Goal: Check status: Check status

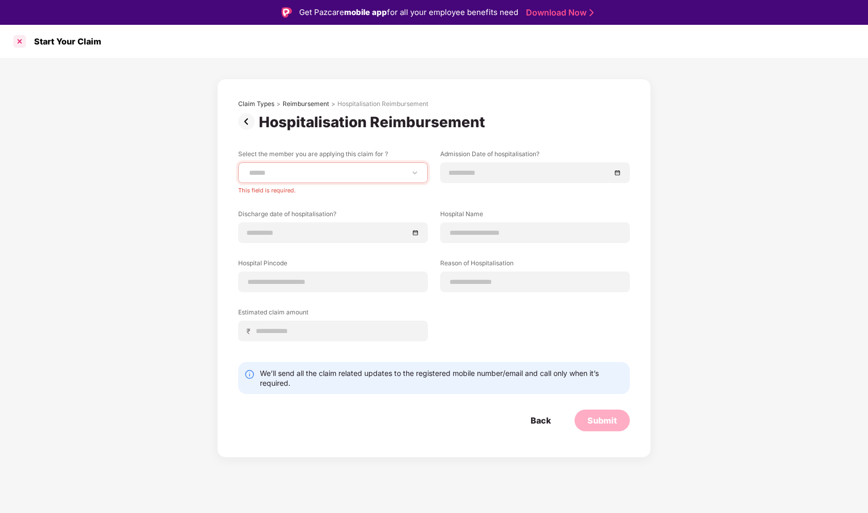
click at [18, 40] on div at bounding box center [19, 41] width 17 height 17
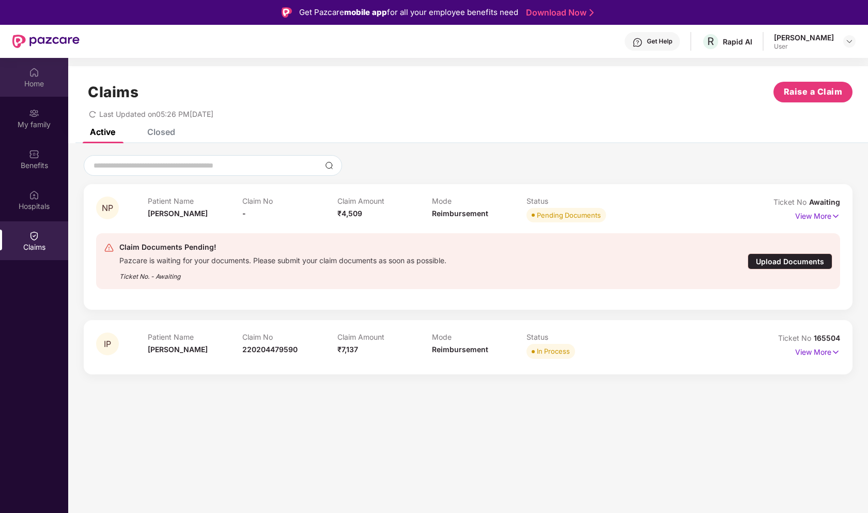
click at [43, 86] on div "Home" at bounding box center [34, 84] width 68 height 10
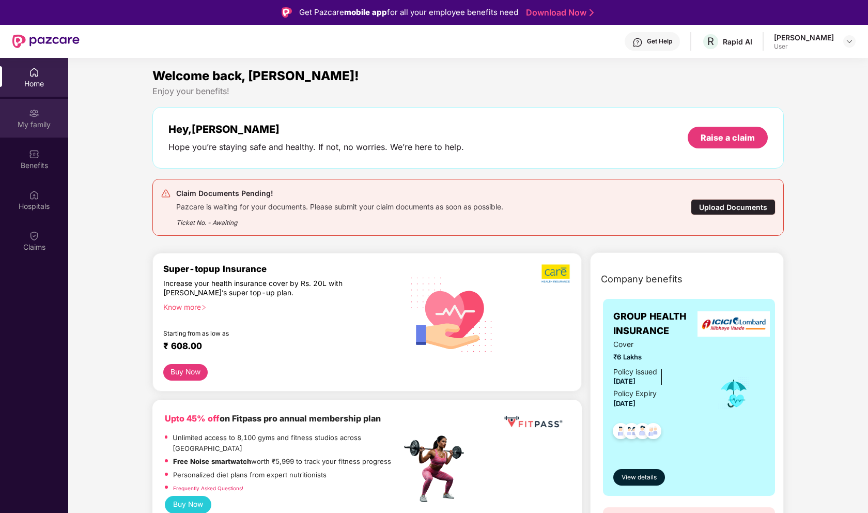
click at [28, 125] on div "My family" at bounding box center [34, 124] width 68 height 10
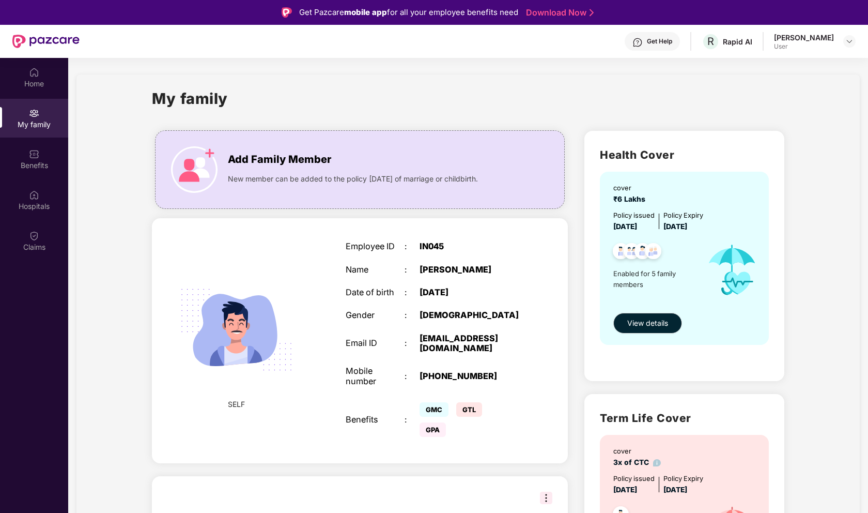
click at [307, 350] on div "SELF Employee ID : IN045 Name : [PERSON_NAME] Date of birth : [DEMOGRAPHIC_DATA…" at bounding box center [360, 340] width 416 height 244
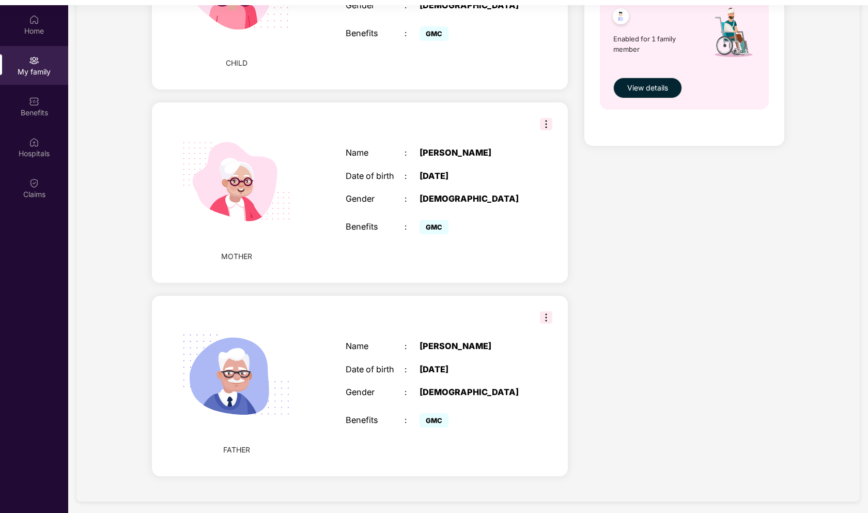
scroll to position [58, 0]
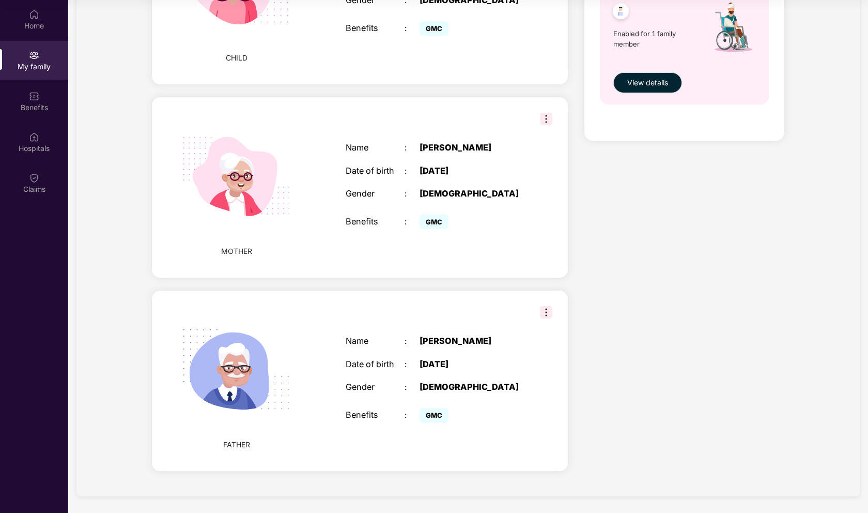
click at [542, 312] on img at bounding box center [546, 312] width 12 height 12
click at [245, 444] on span "FATHER" at bounding box center [236, 444] width 27 height 11
click at [415, 405] on div "Benefits : GMC" at bounding box center [434, 415] width 177 height 20
click at [430, 414] on span "GMC" at bounding box center [434, 415] width 29 height 14
click at [547, 313] on img at bounding box center [546, 312] width 12 height 12
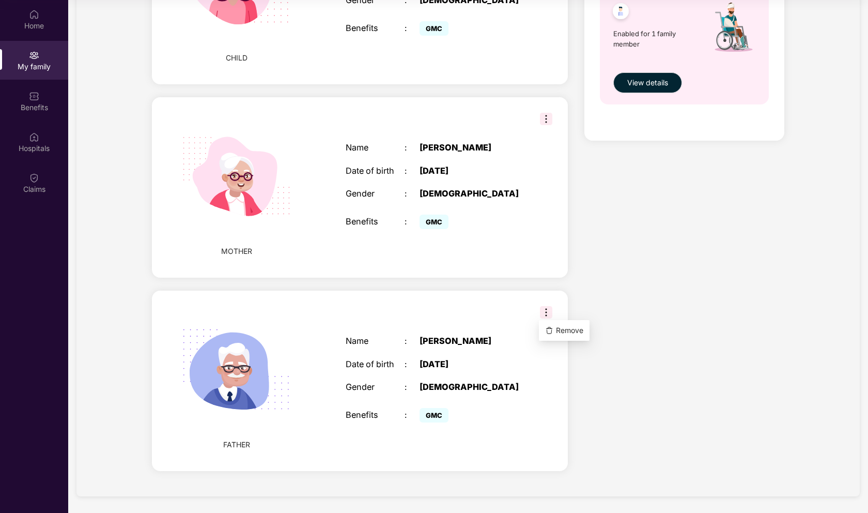
click at [442, 323] on div "Name : [PERSON_NAME] Date of birth : [DEMOGRAPHIC_DATA] Gender : [DEMOGRAPHIC_D…" at bounding box center [433, 380] width 197 height 115
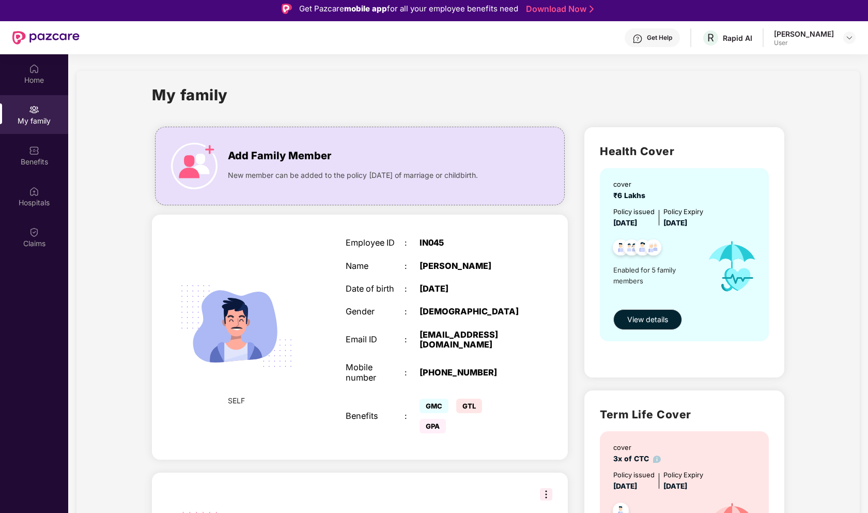
scroll to position [0, 0]
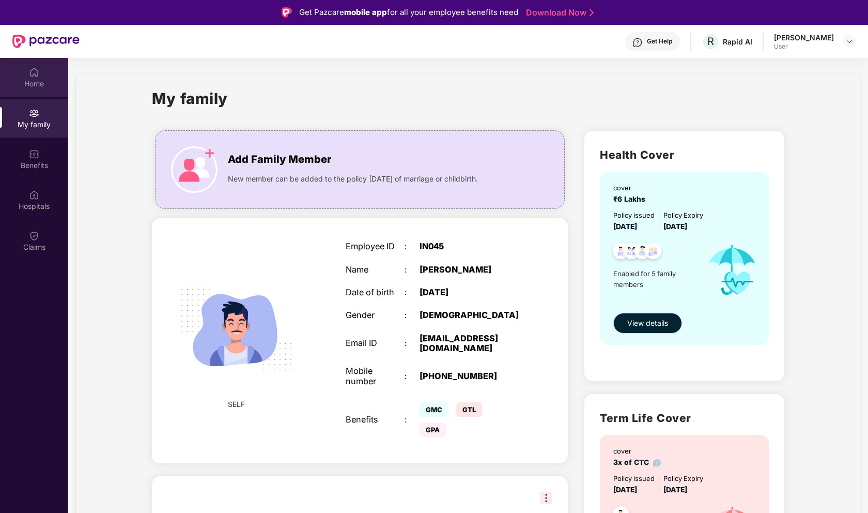
click at [40, 74] on div "Home" at bounding box center [34, 77] width 68 height 39
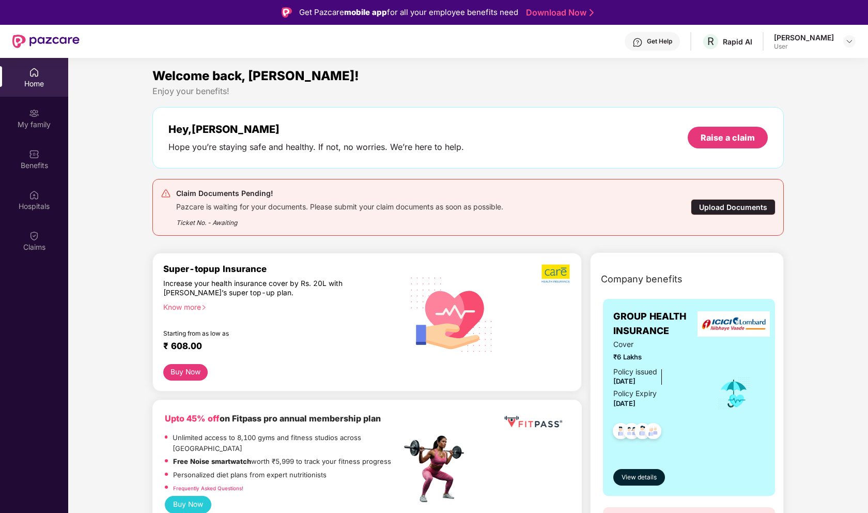
click at [556, 126] on div "Hey, [PERSON_NAME] Hope you’re staying safe and healthy. If not, no worries. We…" at bounding box center [467, 137] width 599 height 29
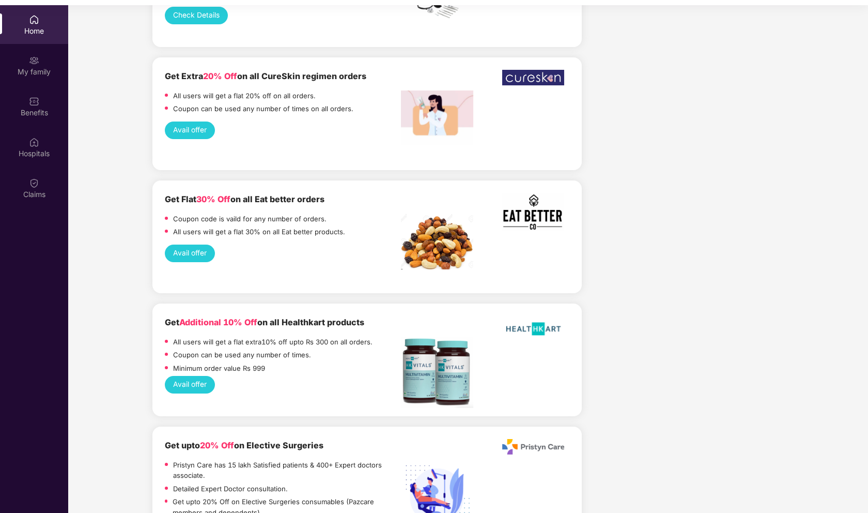
scroll to position [58, 0]
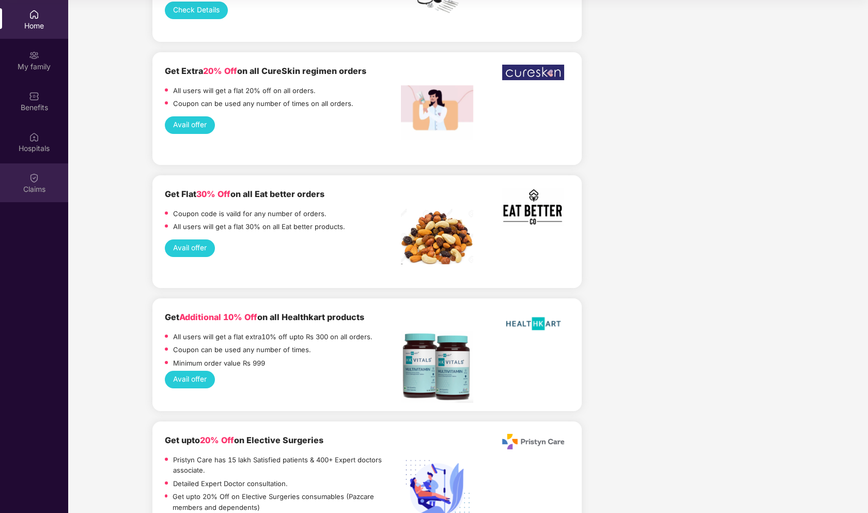
click at [34, 182] on div "Claims" at bounding box center [34, 182] width 68 height 39
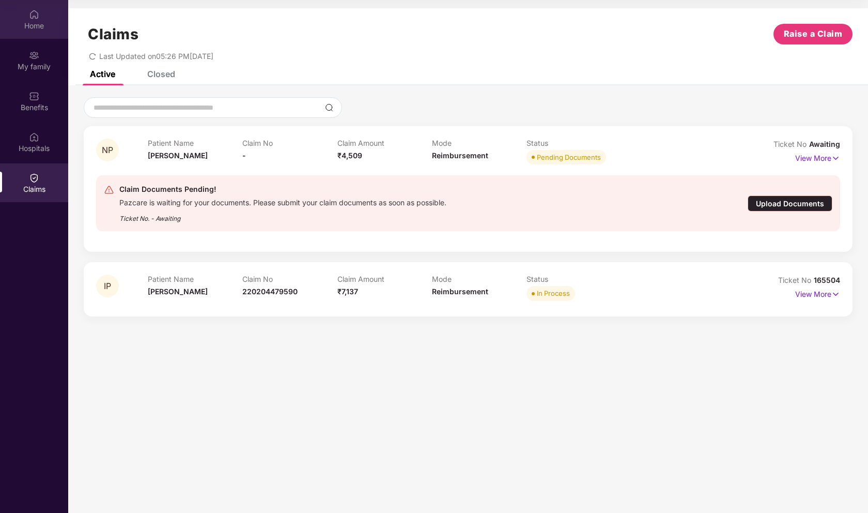
click at [39, 28] on div "Home" at bounding box center [34, 26] width 68 height 10
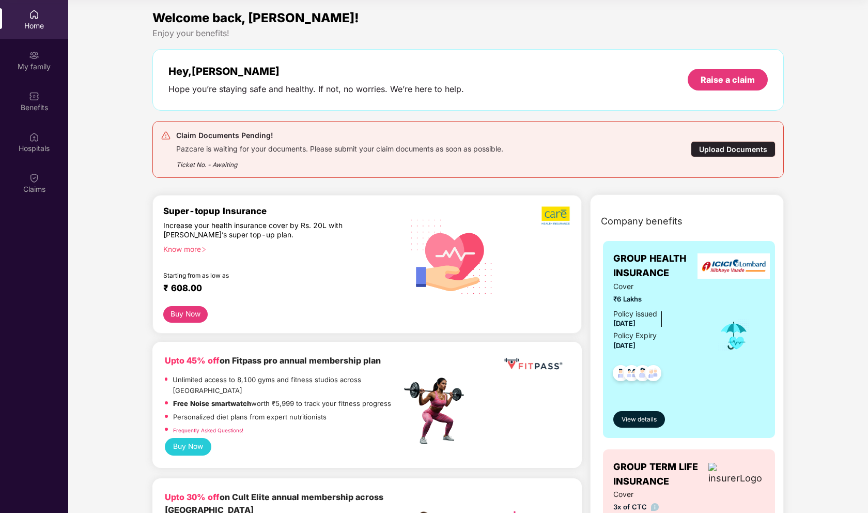
click at [473, 91] on div "Hey, [PERSON_NAME] Hope you’re staying safe and healthy. If not, no worries. We…" at bounding box center [467, 79] width 599 height 29
click at [38, 97] on img at bounding box center [34, 96] width 10 height 10
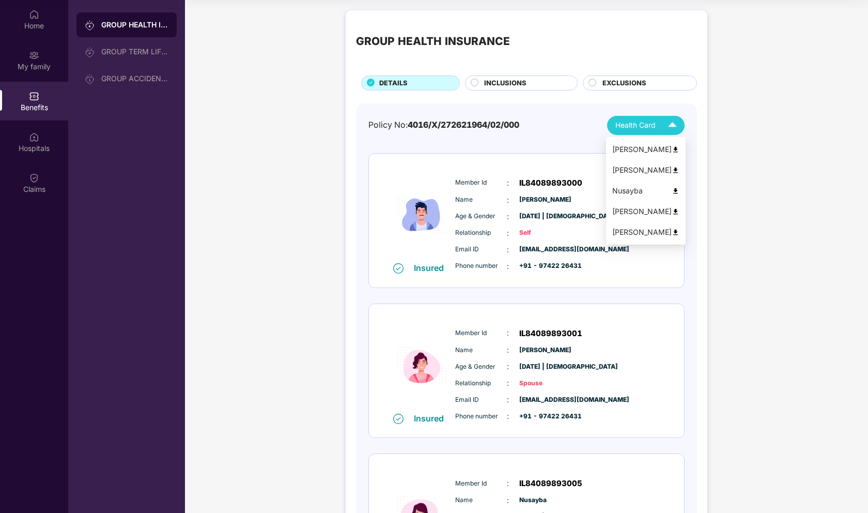
click at [633, 122] on span "Health Card" at bounding box center [635, 125] width 40 height 11
click at [635, 210] on div "[PERSON_NAME]" at bounding box center [645, 211] width 67 height 11
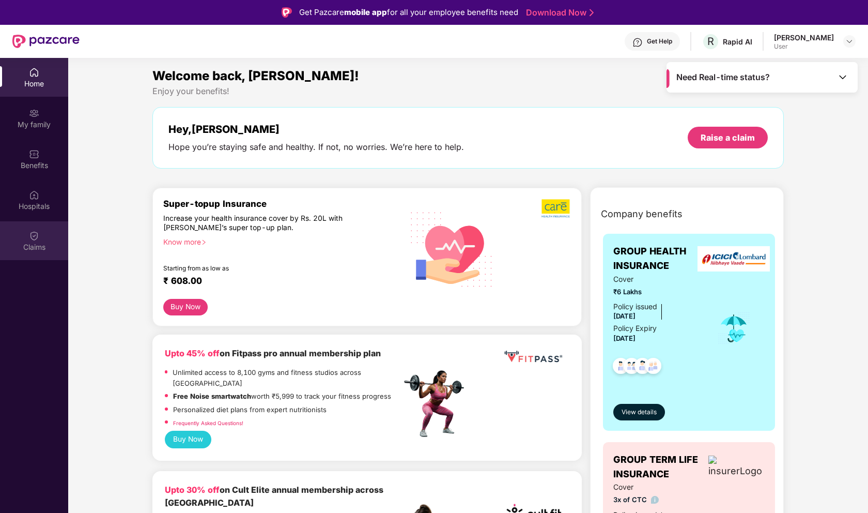
click at [32, 239] on img at bounding box center [34, 235] width 10 height 10
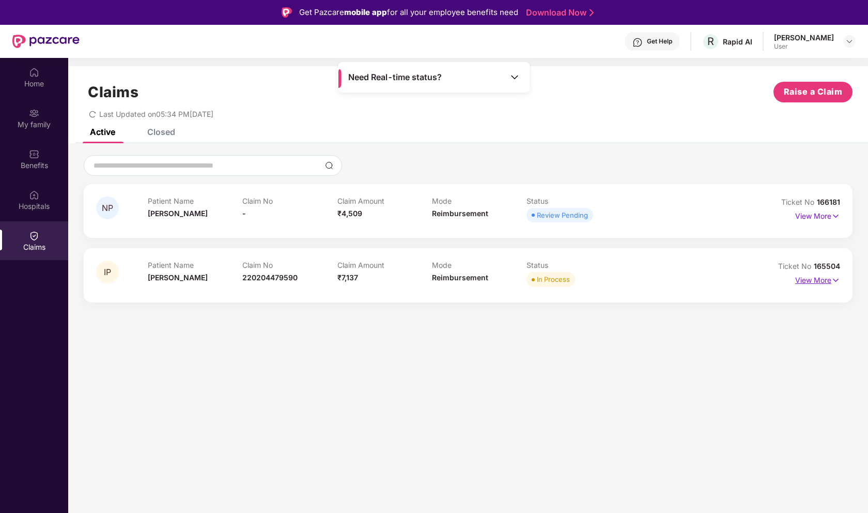
click at [822, 278] on p "View More" at bounding box center [817, 279] width 45 height 14
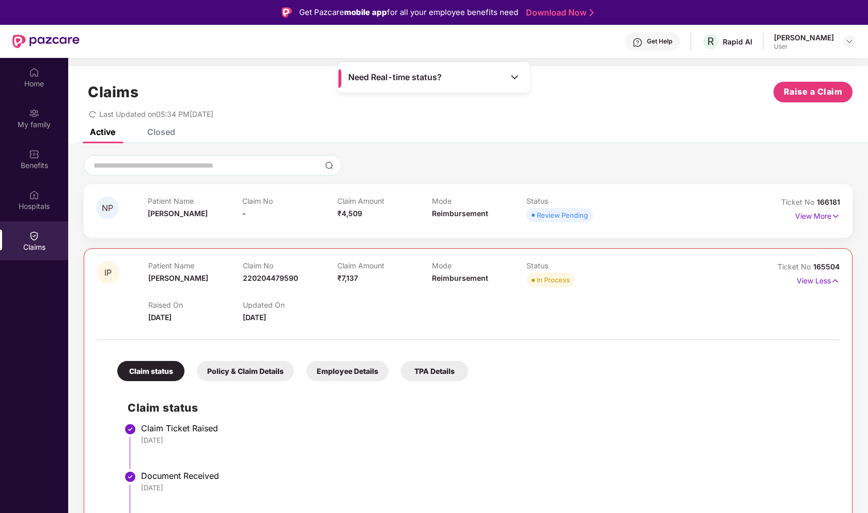
click at [551, 409] on h2 "Claim status" at bounding box center [479, 407] width 702 height 17
click at [816, 278] on p "View Less" at bounding box center [818, 279] width 43 height 14
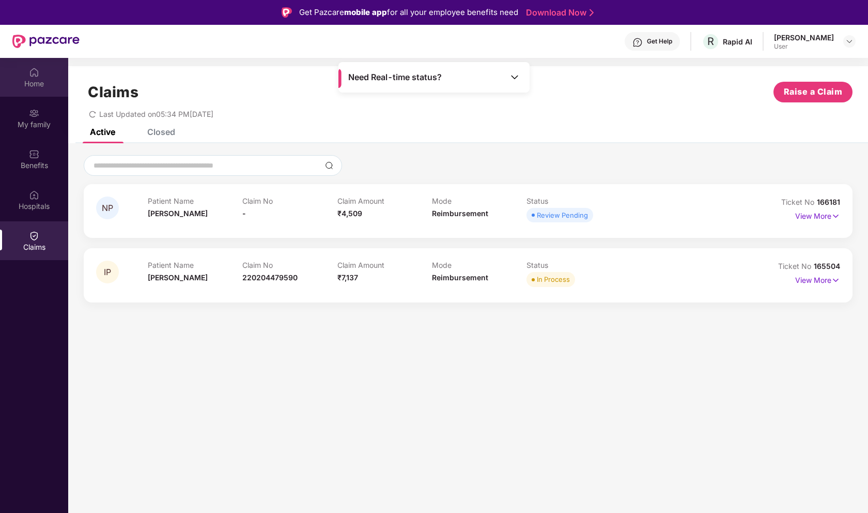
click at [47, 73] on div "Home" at bounding box center [34, 77] width 68 height 39
